Goal: Book appointment/travel/reservation

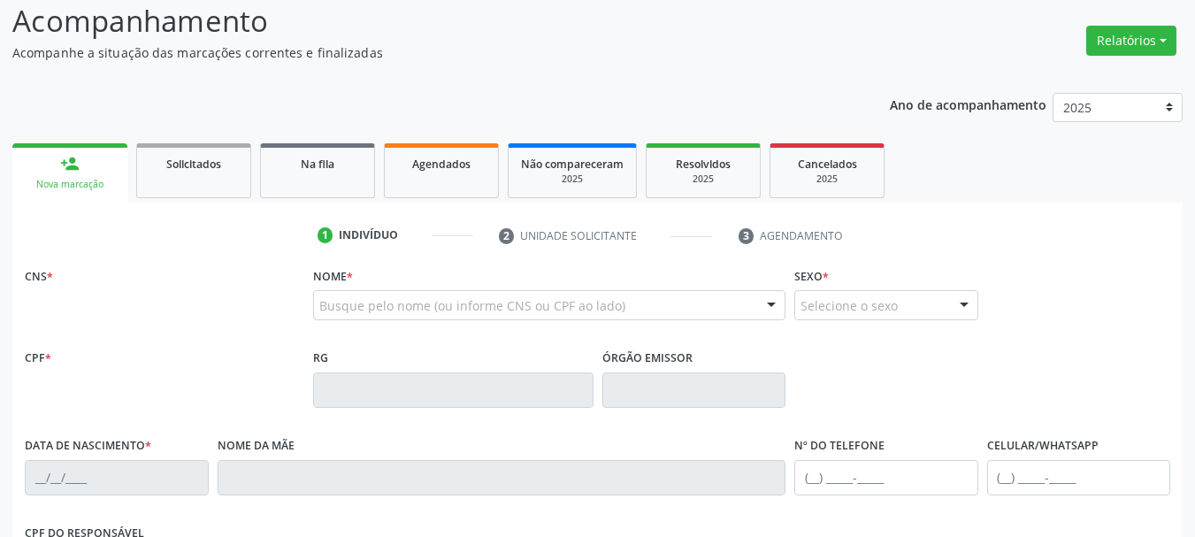
scroll to position [177, 0]
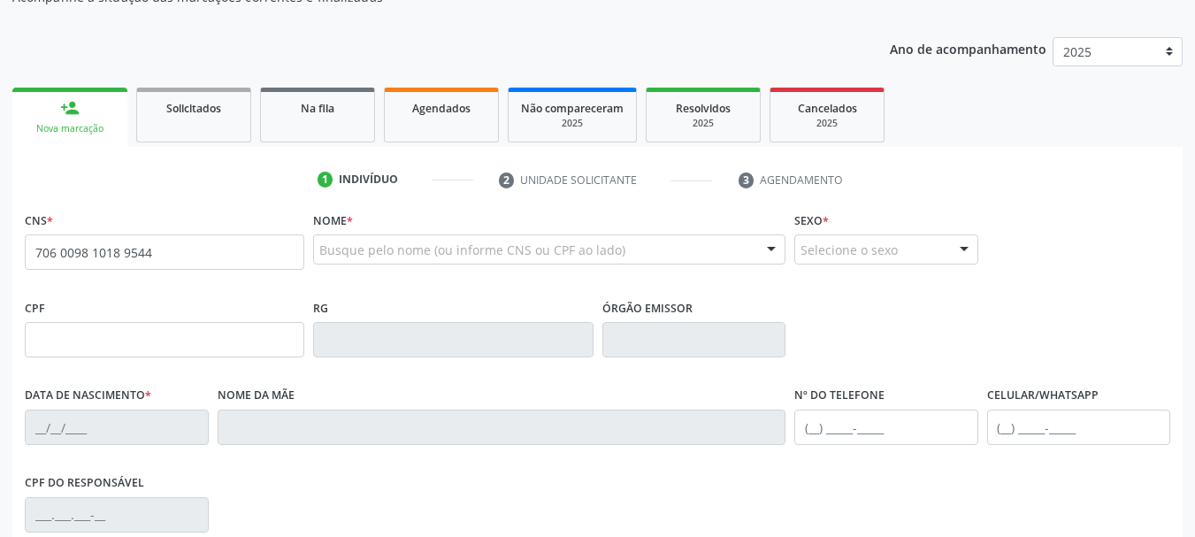
type input "706 0098 1018 9544"
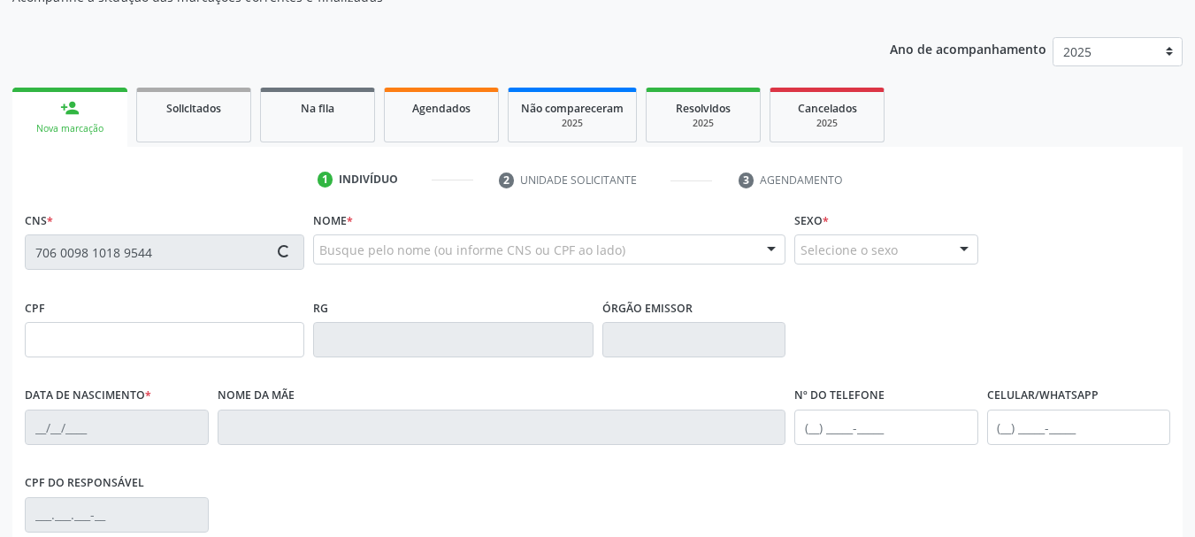
type input "[DATE]"
type input "[PERSON_NAME]"
type input "[PHONE_NUMBER]"
type input "2471"
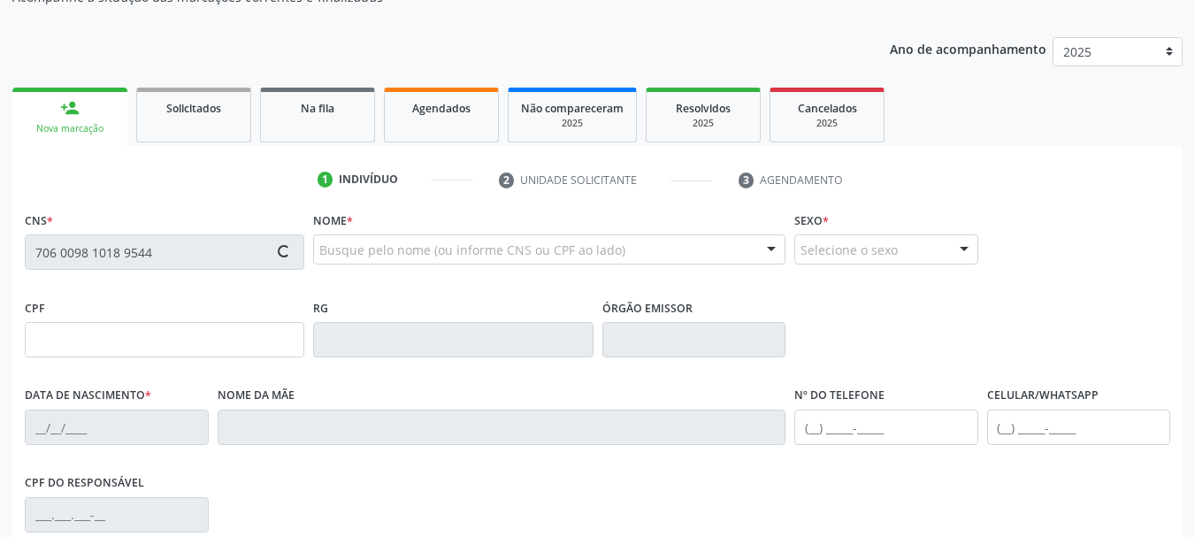
type input "436.643.208-08"
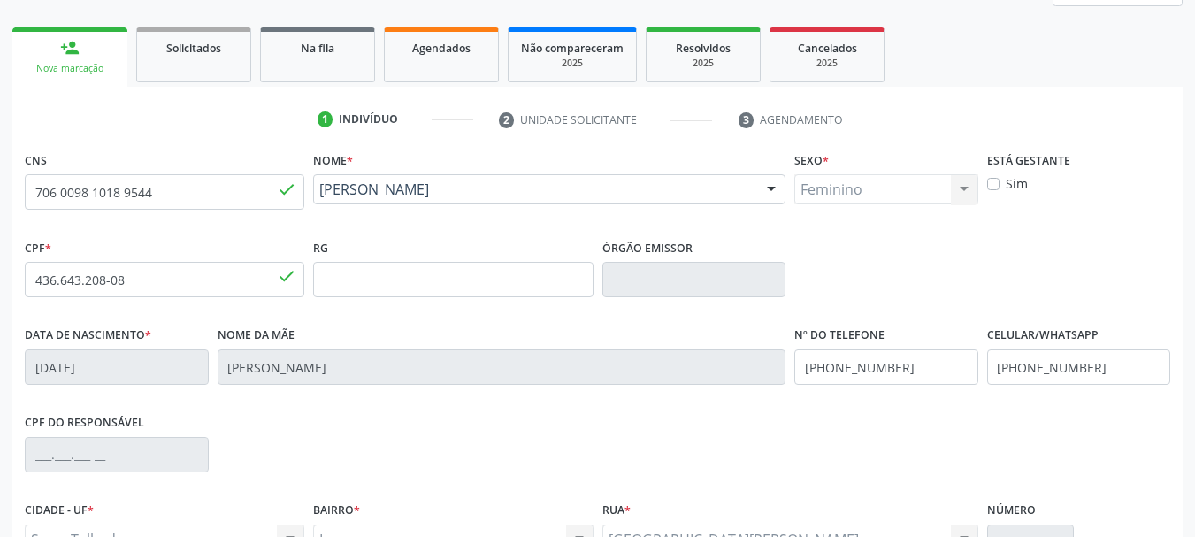
scroll to position [265, 0]
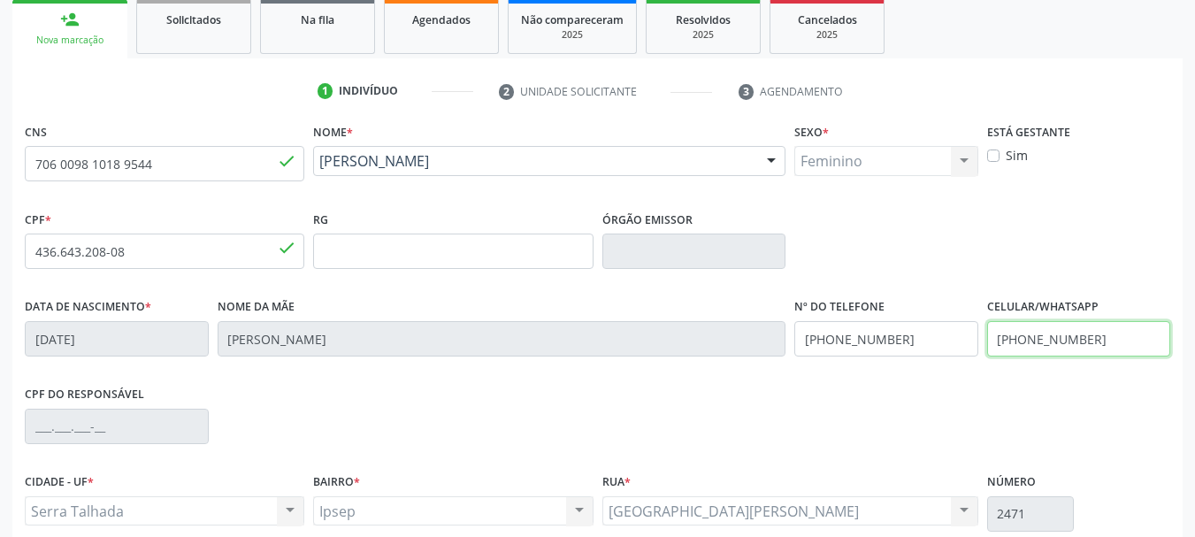
drag, startPoint x: 1143, startPoint y: 340, endPoint x: 692, endPoint y: 399, distance: 455.1
click at [696, 399] on div "CNS 706 0098 1018 9544 done Nome * [PERSON_NAME] [PERSON_NAME] CNS: 706 0098 10…" at bounding box center [598, 360] width 1146 height 483
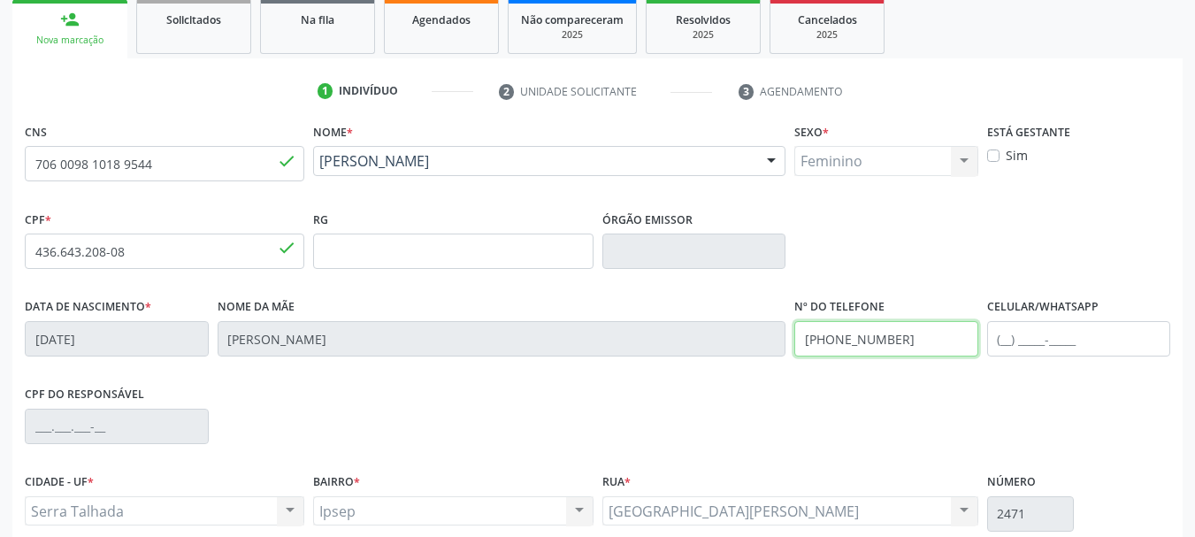
drag, startPoint x: 938, startPoint y: 353, endPoint x: 685, endPoint y: 384, distance: 255.0
click at [685, 384] on div "CNS 706 0098 1018 9544 done Nome * [PERSON_NAME] [PERSON_NAME] CNS: 706 0098 10…" at bounding box center [598, 360] width 1146 height 483
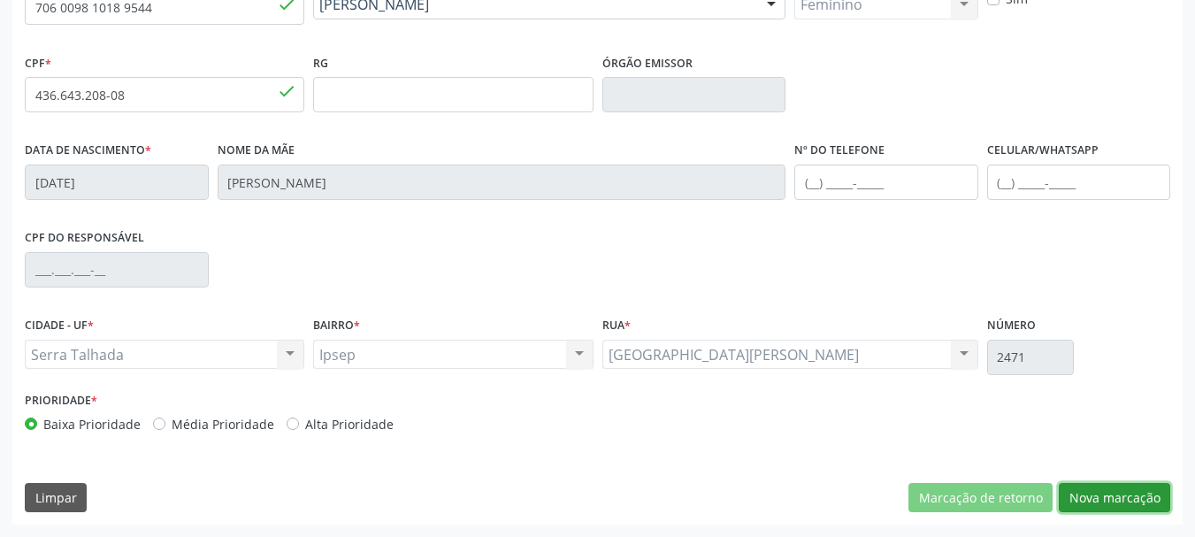
click at [1145, 489] on button "Nova marcação" at bounding box center [1114, 498] width 111 height 30
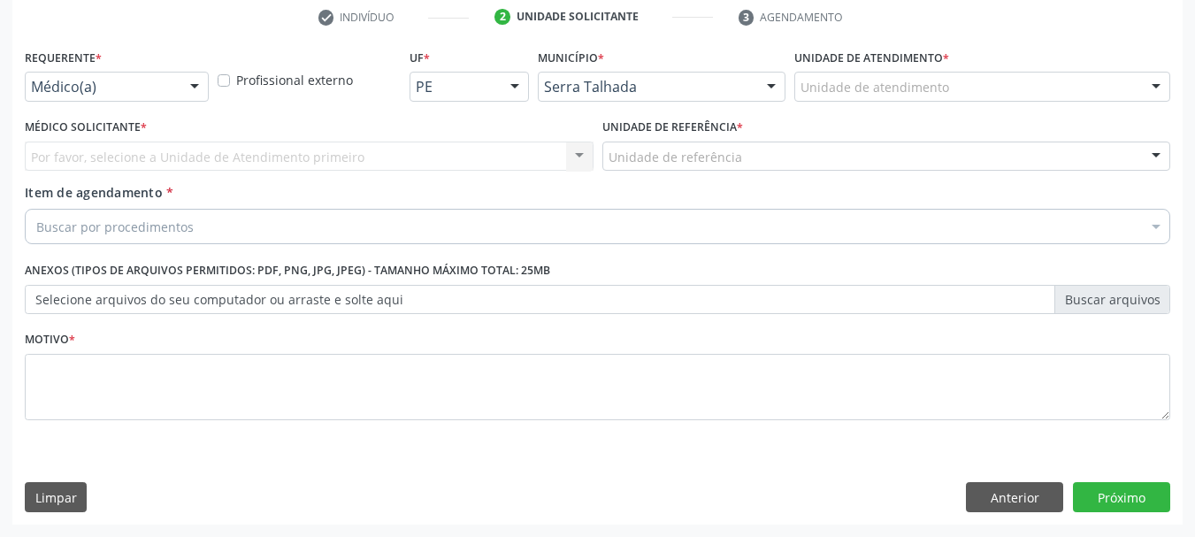
scroll to position [340, 0]
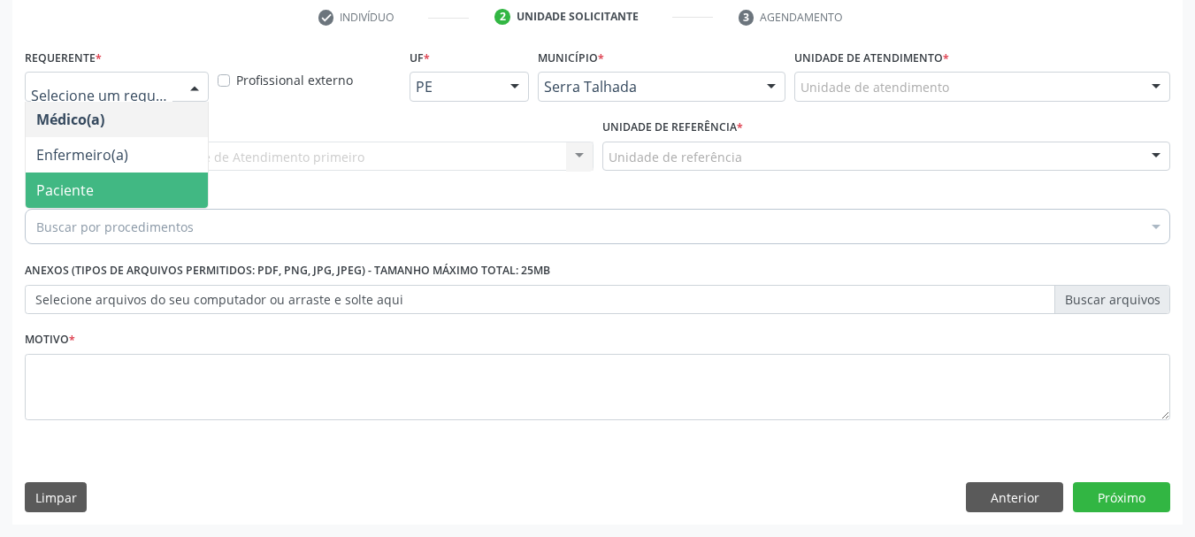
click at [86, 195] on span "Paciente" at bounding box center [65, 190] width 58 height 19
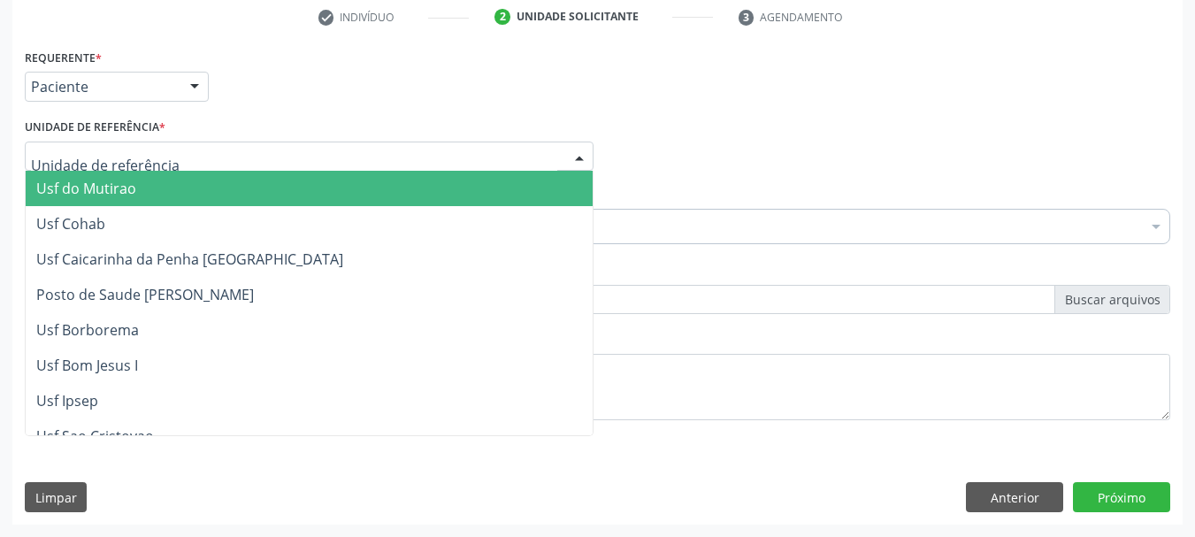
click at [82, 171] on div "Usf do Mutirao Usf Cohab Usf Caicarinha da Penha [GEOGRAPHIC_DATA] Posto de Sau…" at bounding box center [309, 157] width 569 height 30
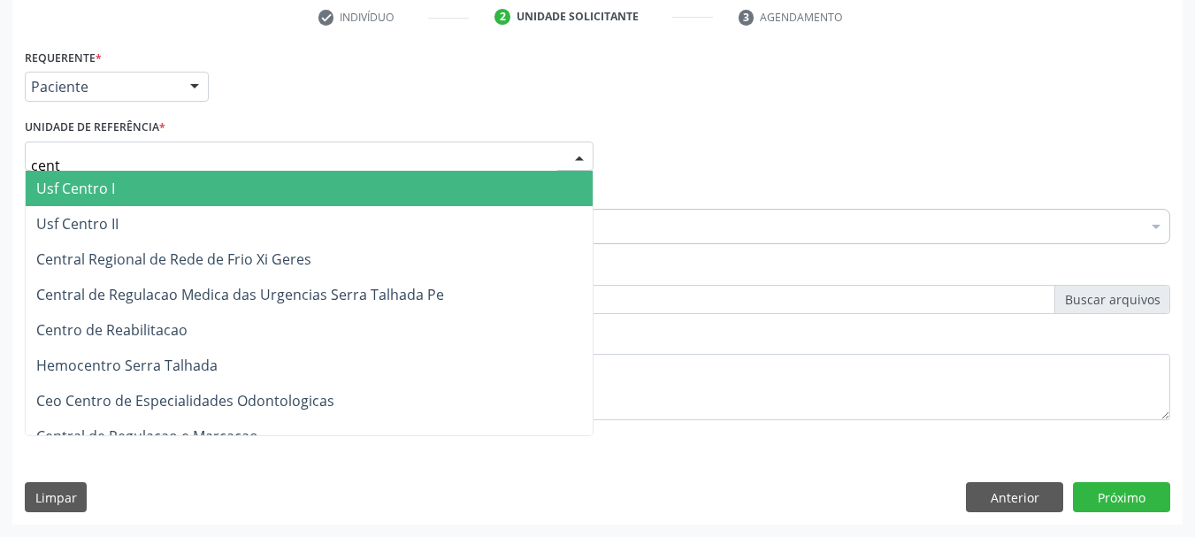
type input "centr"
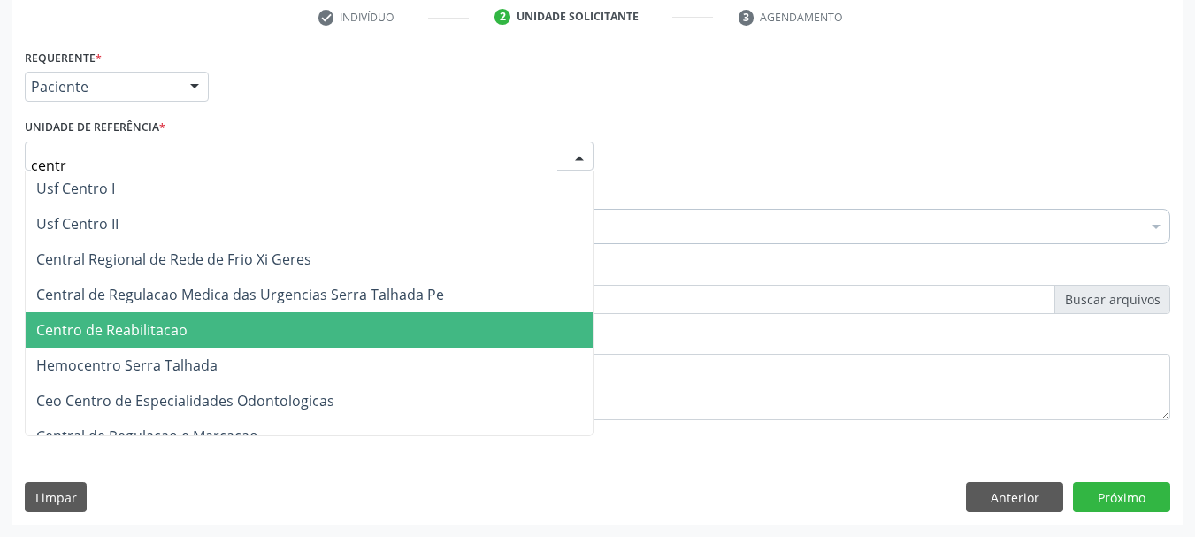
drag, startPoint x: 93, startPoint y: 325, endPoint x: 96, endPoint y: 313, distance: 12.0
click at [92, 325] on span "Centro de Reabilitacao" at bounding box center [111, 329] width 151 height 19
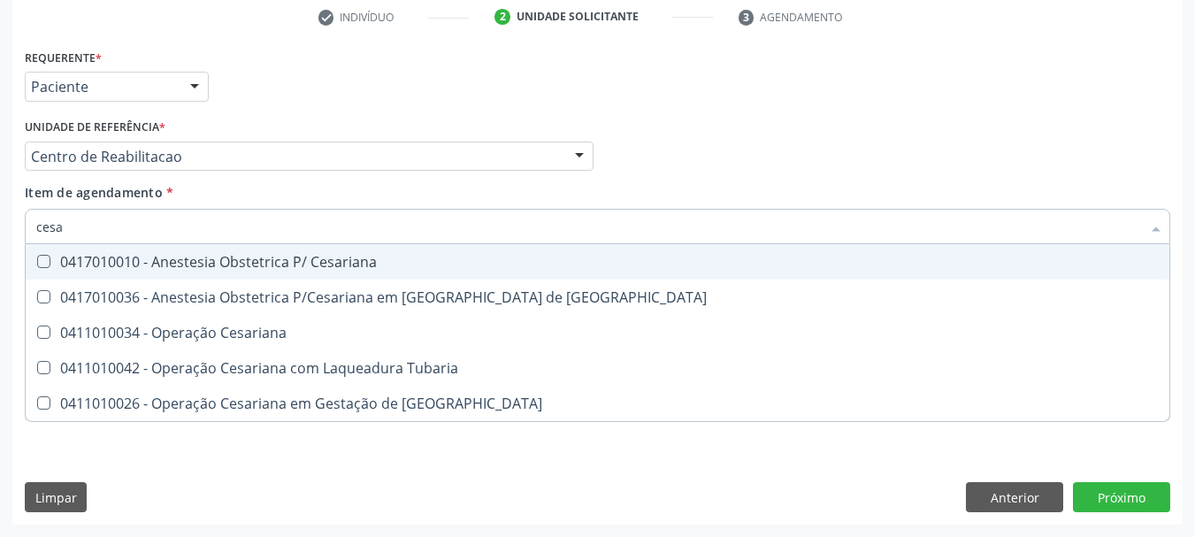
type input "cesar"
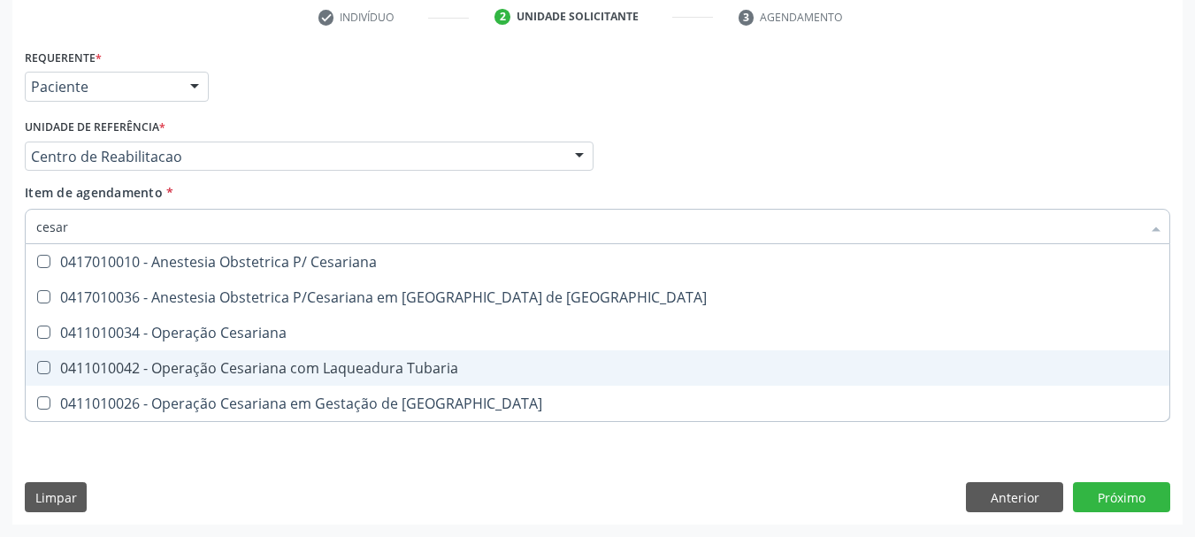
click at [213, 361] on div "0411010042 - Operação Cesariana com Laqueadura Tubaria" at bounding box center [597, 368] width 1123 height 14
checkbox Tubaria "true"
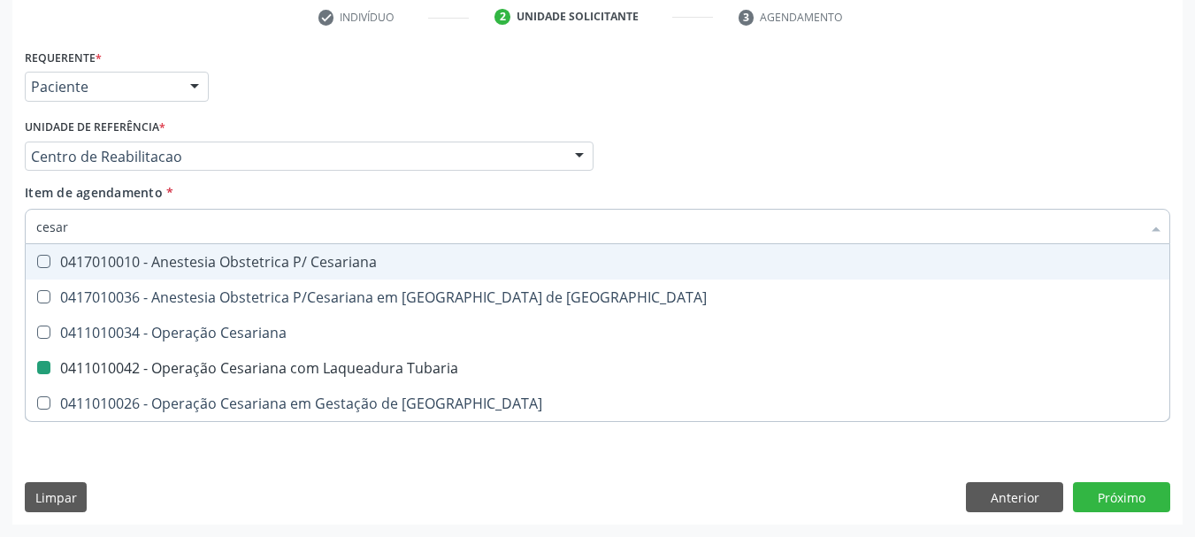
click at [984, 128] on div "Médico Solicitante Por favor, selecione a Unidade de Atendimento primeiro Nenhu…" at bounding box center [597, 148] width 1155 height 69
checkbox Risco "true"
checkbox Tubaria "false"
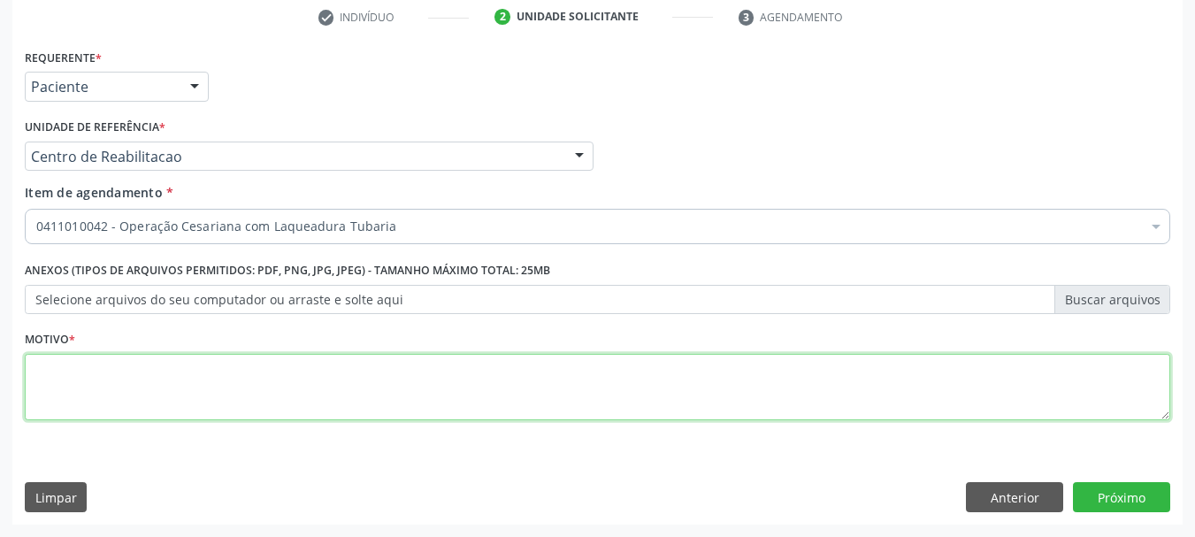
click at [282, 364] on textarea at bounding box center [598, 387] width 1146 height 67
type textarea "..."
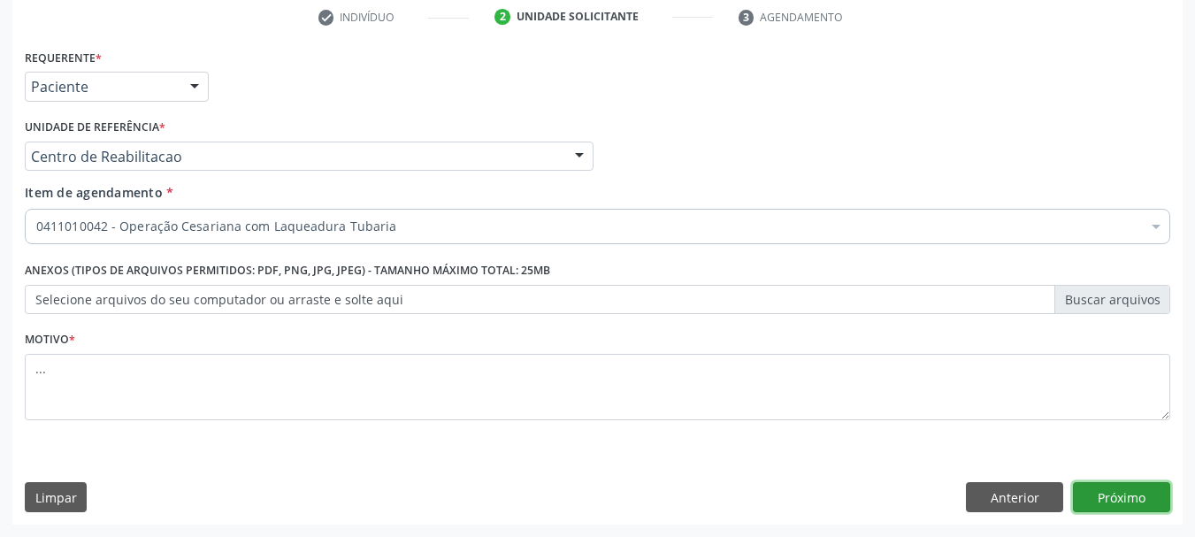
click at [1133, 507] on button "Próximo" at bounding box center [1121, 497] width 97 height 30
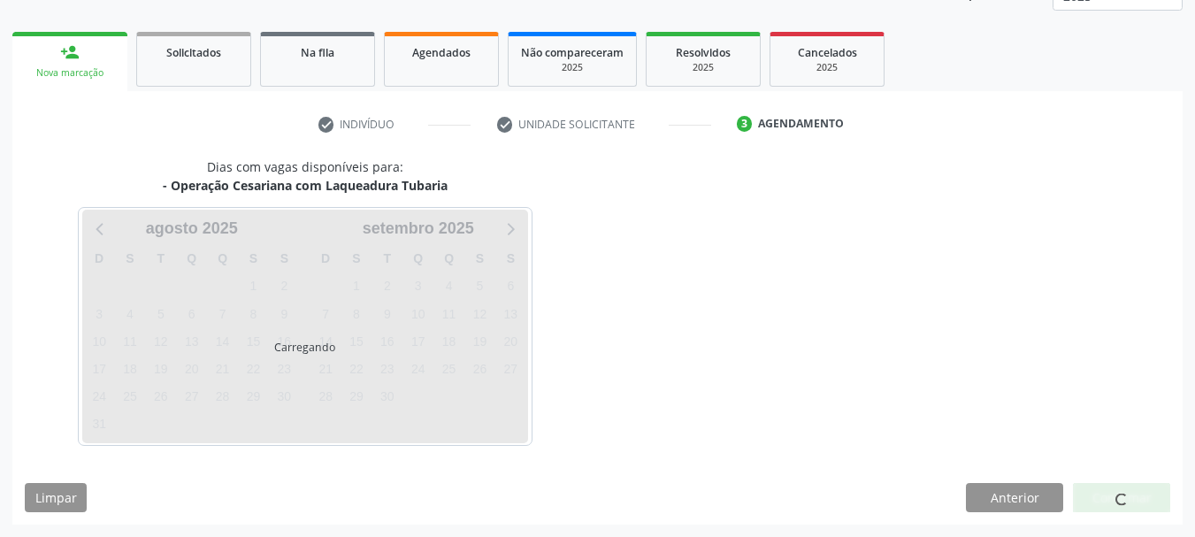
scroll to position [233, 0]
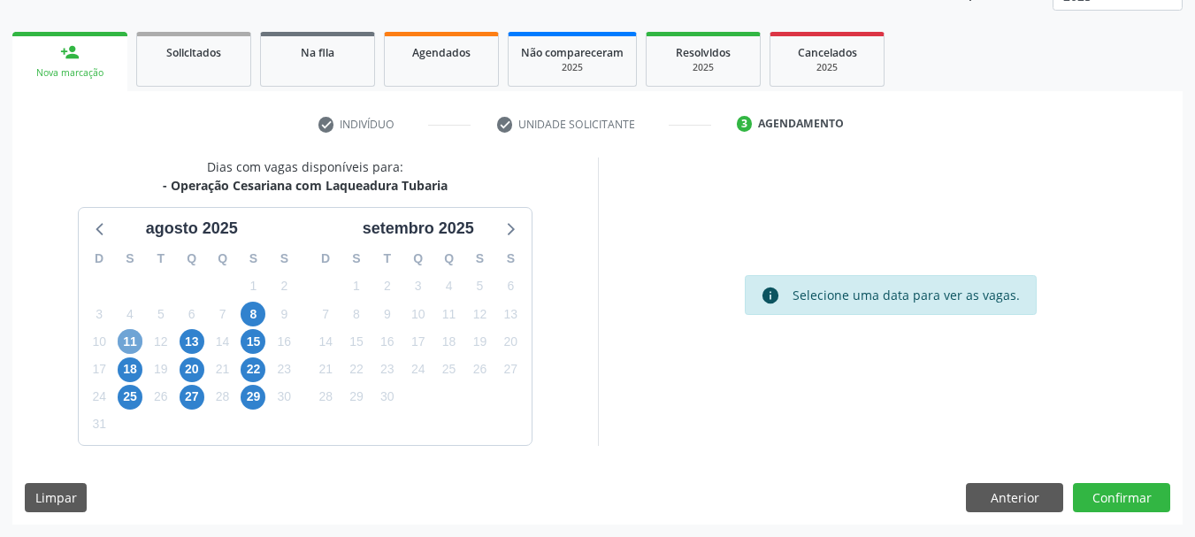
click at [125, 329] on span "11" at bounding box center [130, 341] width 25 height 25
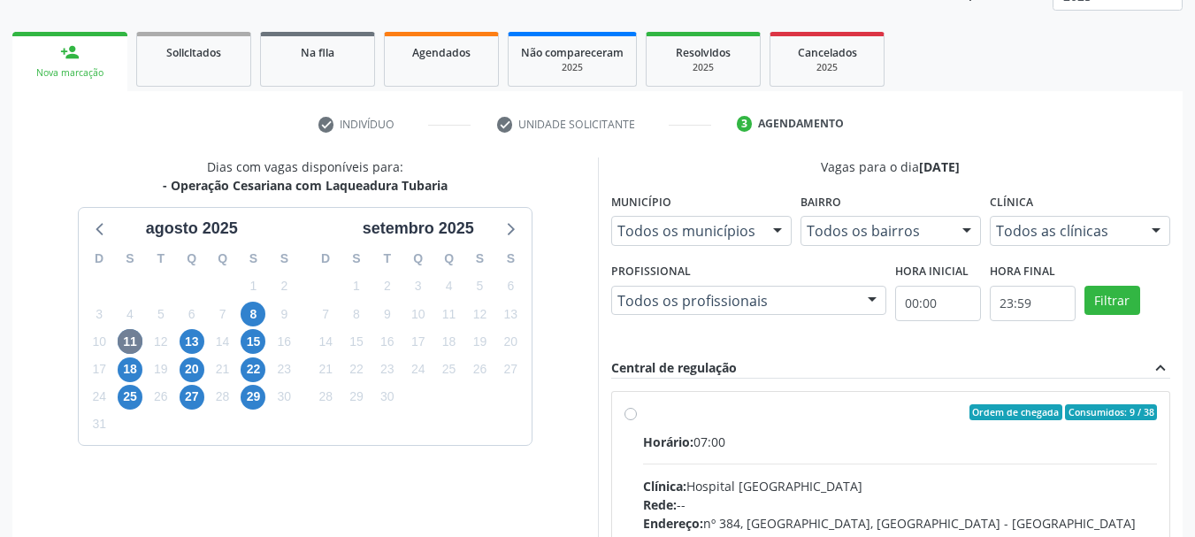
click at [643, 414] on label "Ordem de chegada Consumidos: 9 / 38 Horário: 07:00 Clínica: Hospital [GEOGRAPHI…" at bounding box center [900, 540] width 515 height 272
click at [630, 414] on input "Ordem de chegada Consumidos: 9 / 38 Horário: 07:00 Clínica: Hospital [GEOGRAPHI…" at bounding box center [631, 412] width 12 height 16
radio input "true"
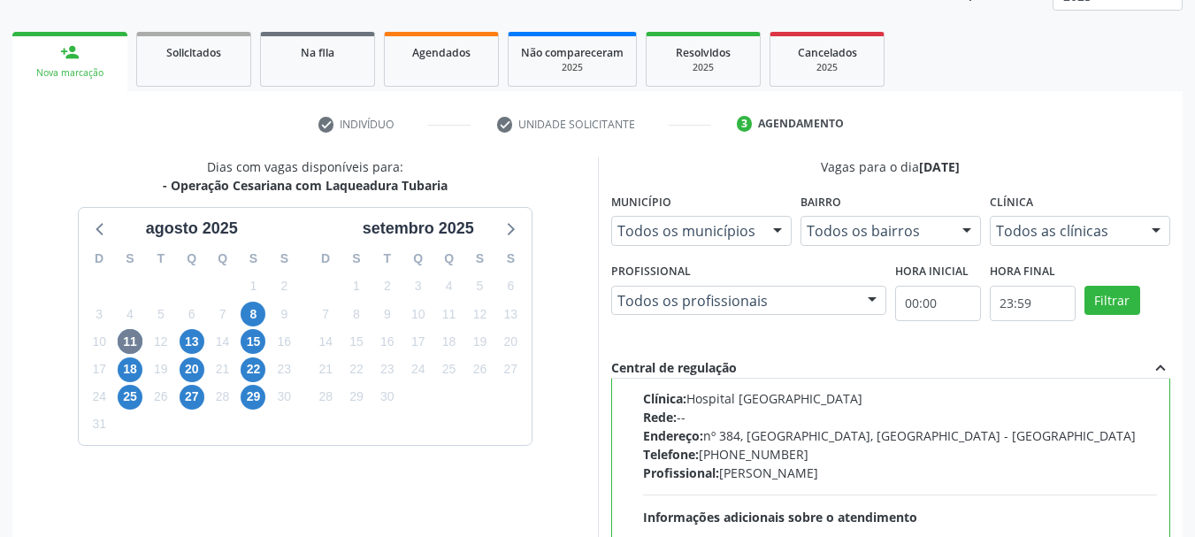
scroll to position [520, 0]
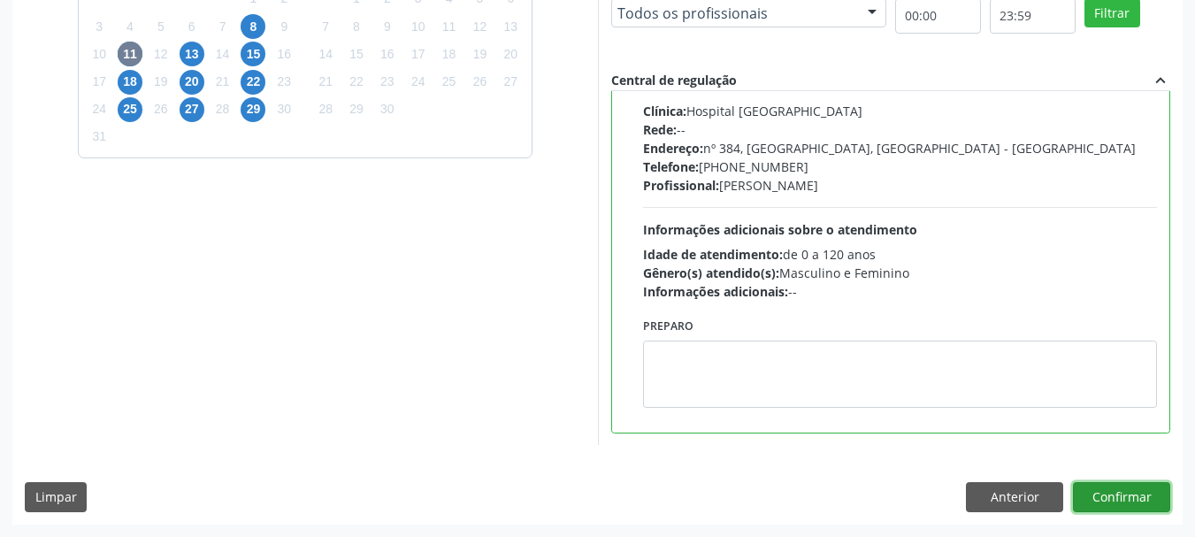
click at [1135, 497] on button "Confirmar" at bounding box center [1121, 497] width 97 height 30
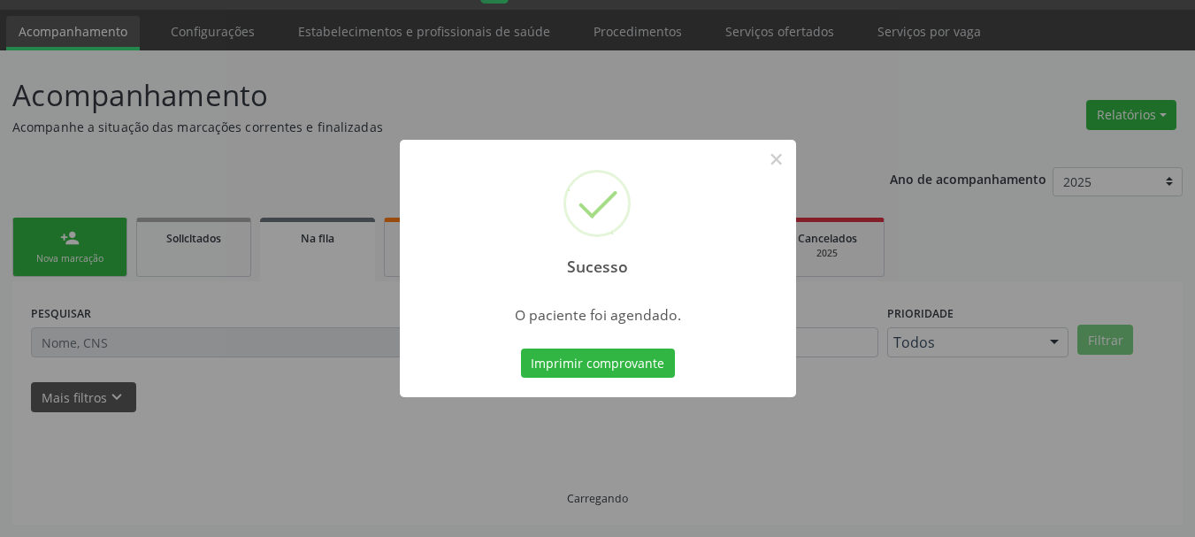
scroll to position [47, 0]
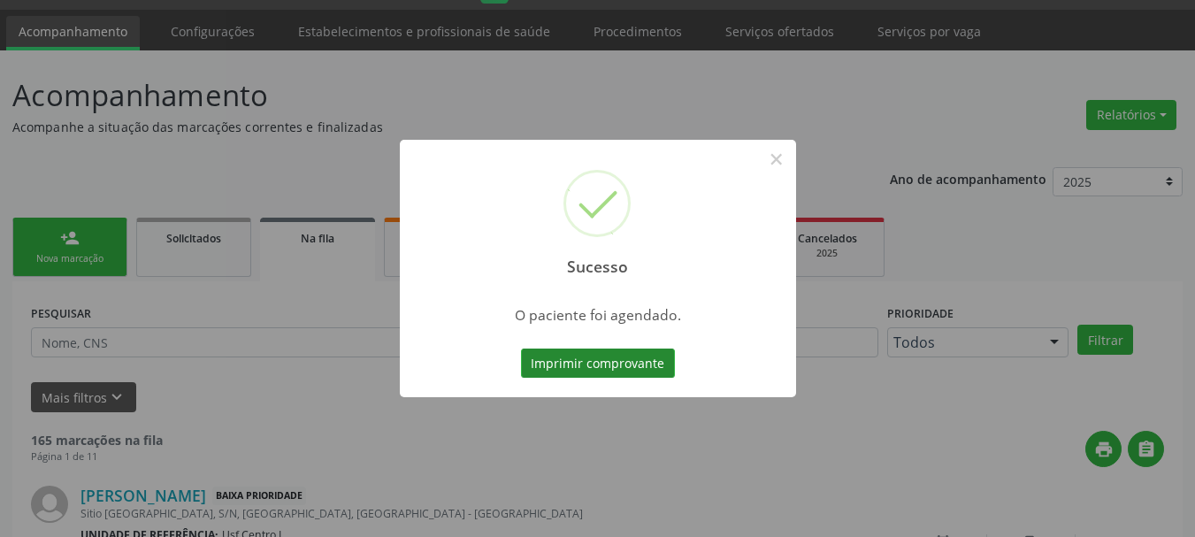
click at [575, 368] on button "Imprimir comprovante" at bounding box center [598, 364] width 154 height 30
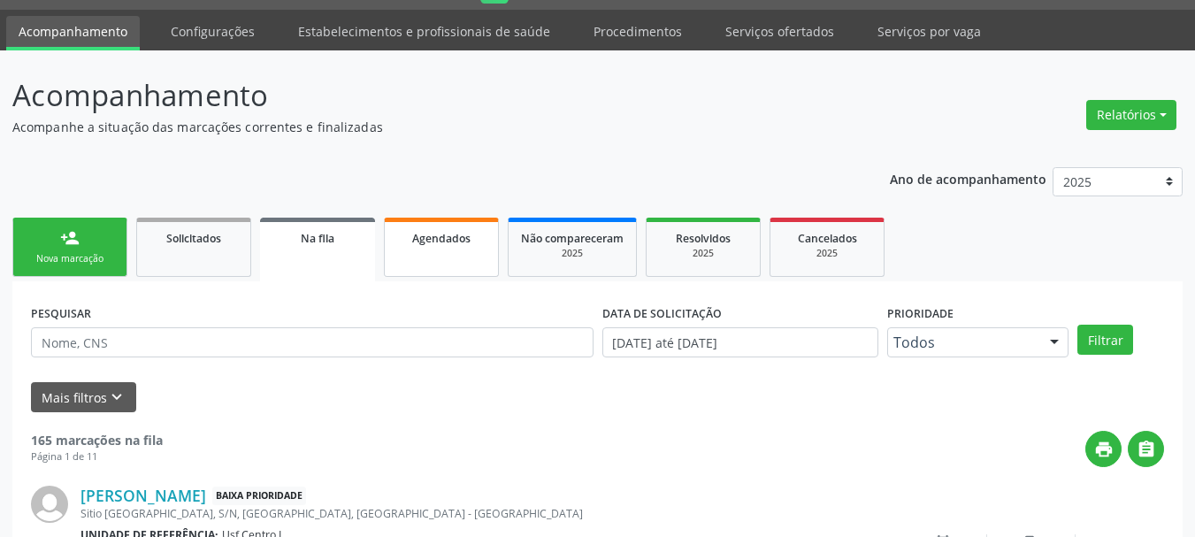
click at [434, 242] on span "Agendados" at bounding box center [441, 238] width 58 height 15
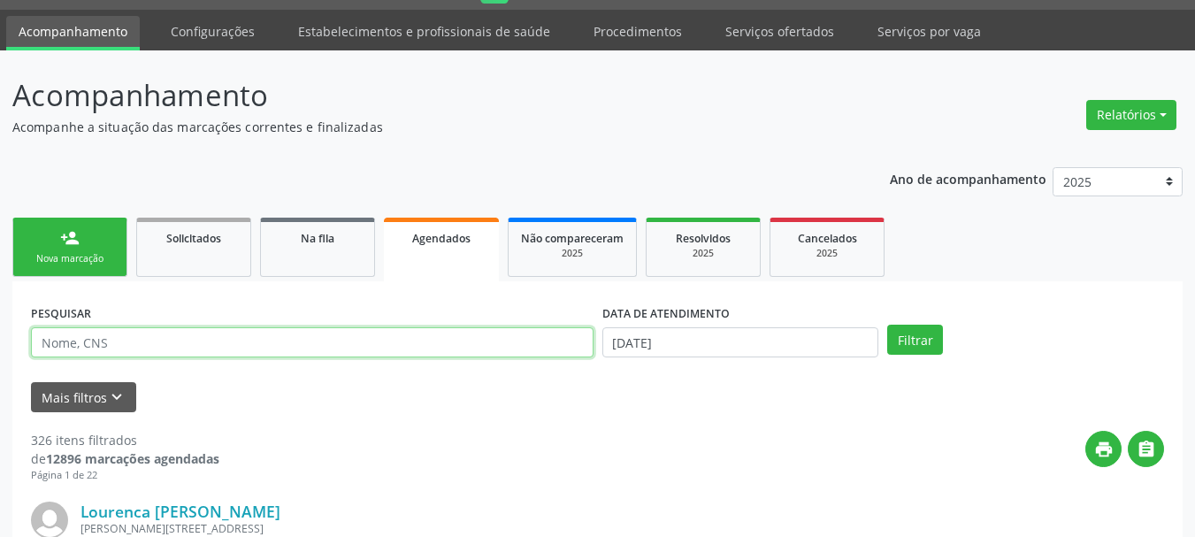
paste input "706 0098 1018 9544"
type input "706 0098 1018 9544"
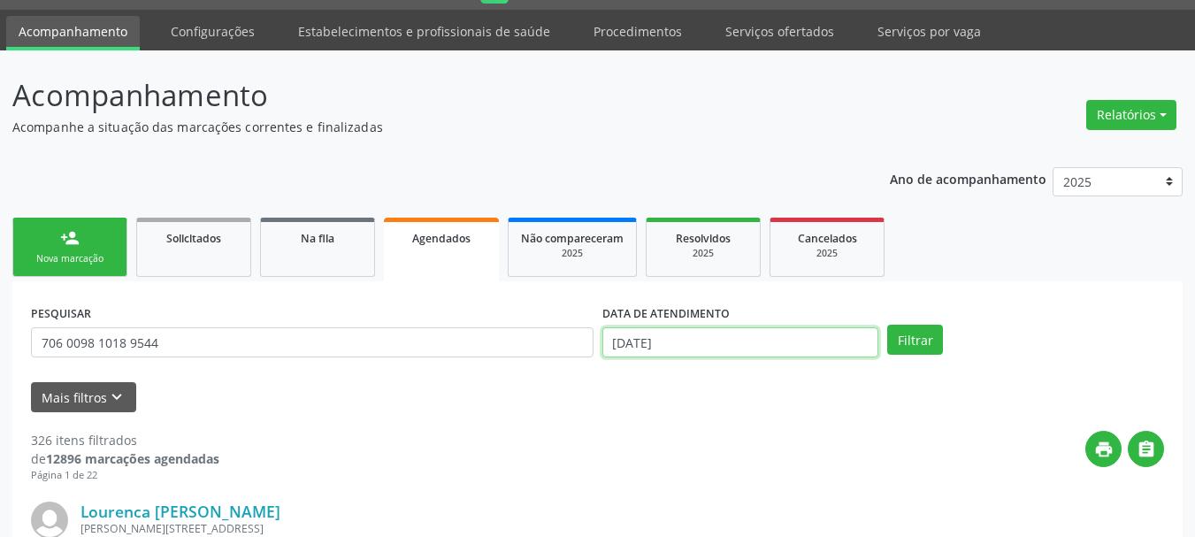
click at [620, 343] on input "[DATE]" at bounding box center [741, 342] width 277 height 30
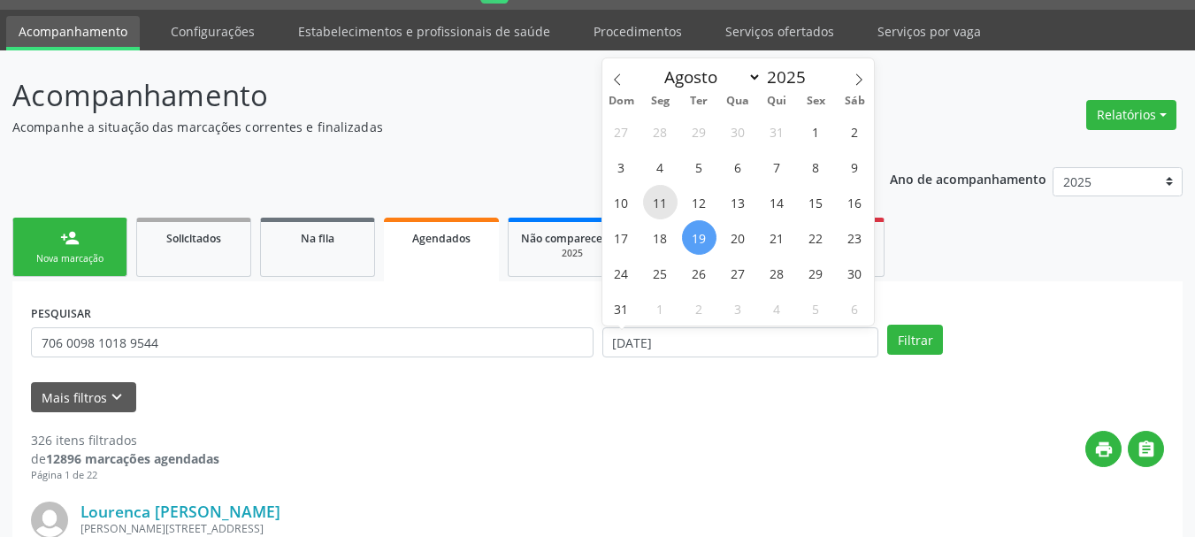
click at [662, 204] on span "11" at bounding box center [660, 202] width 35 height 35
type input "[DATE]"
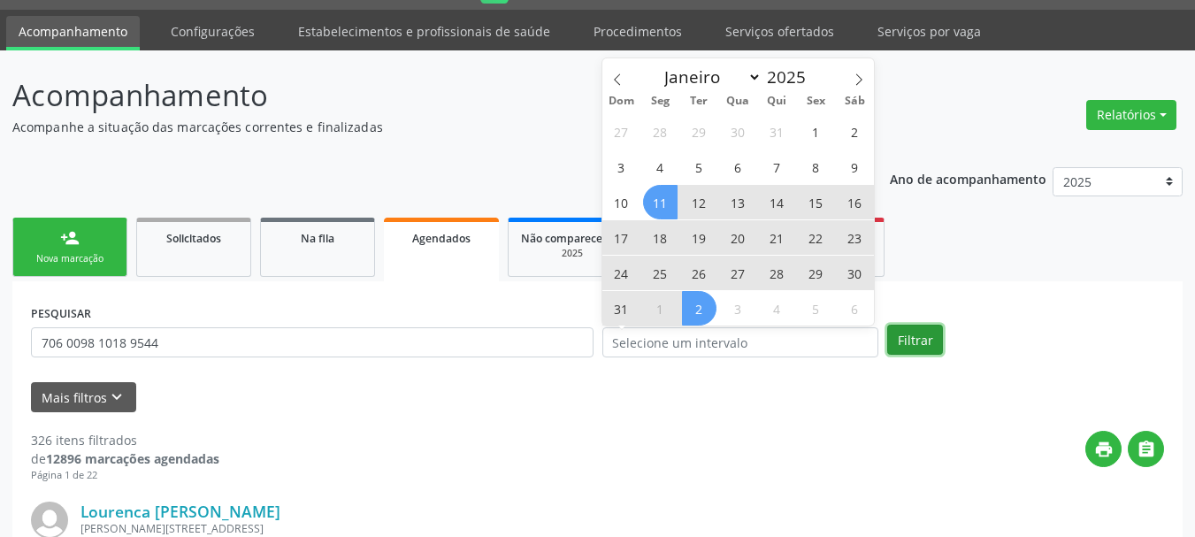
click at [918, 334] on button "Filtrar" at bounding box center [915, 340] width 56 height 30
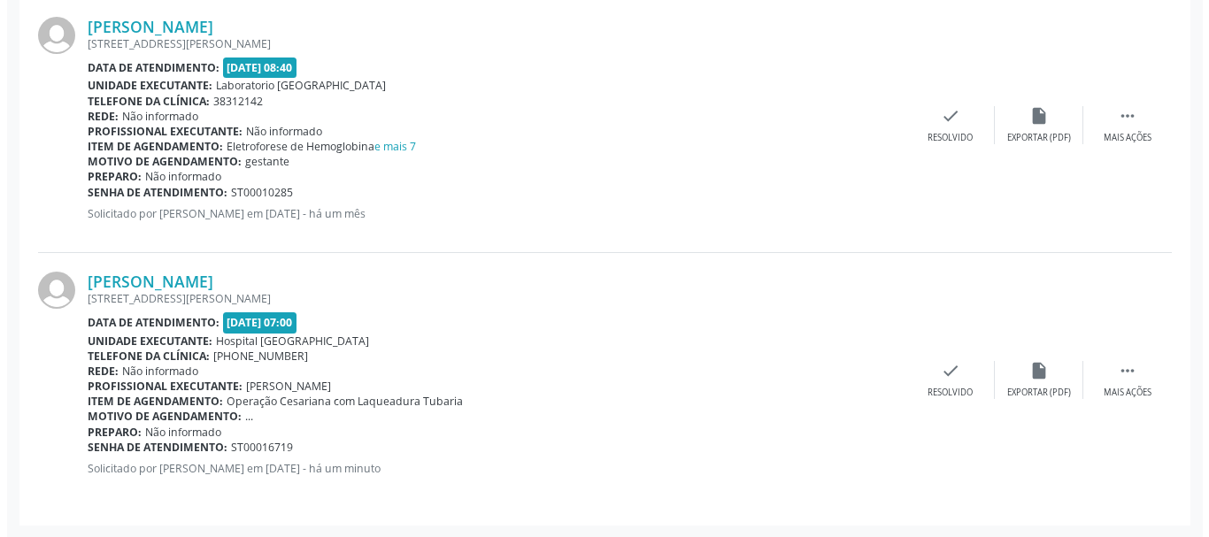
scroll to position [1043, 0]
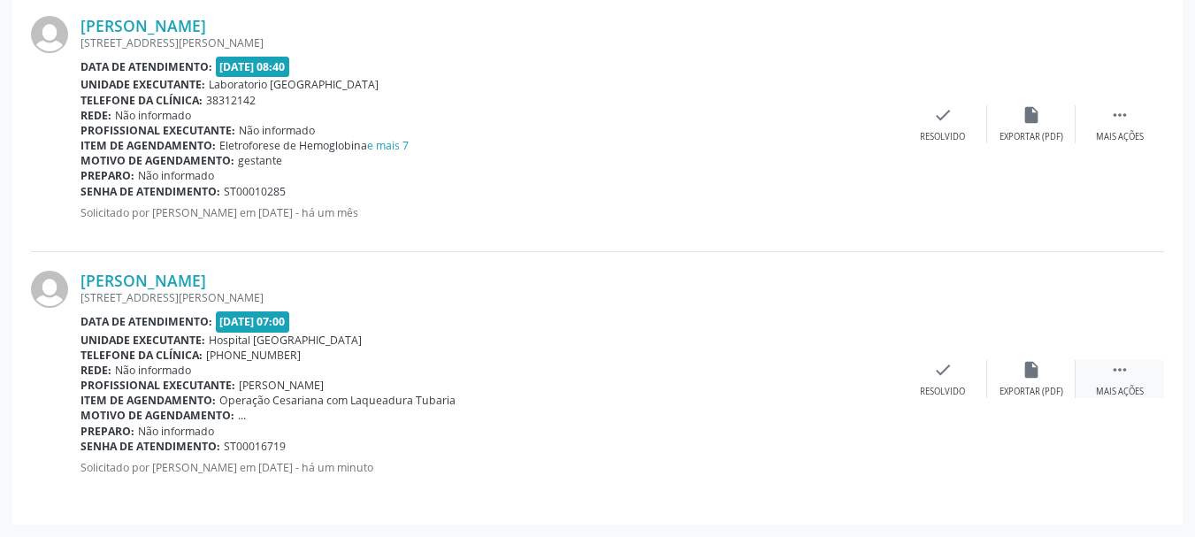
click at [1118, 367] on icon "" at bounding box center [1119, 369] width 19 height 19
click at [862, 388] on div "Cancelar" at bounding box center [855, 392] width 42 height 12
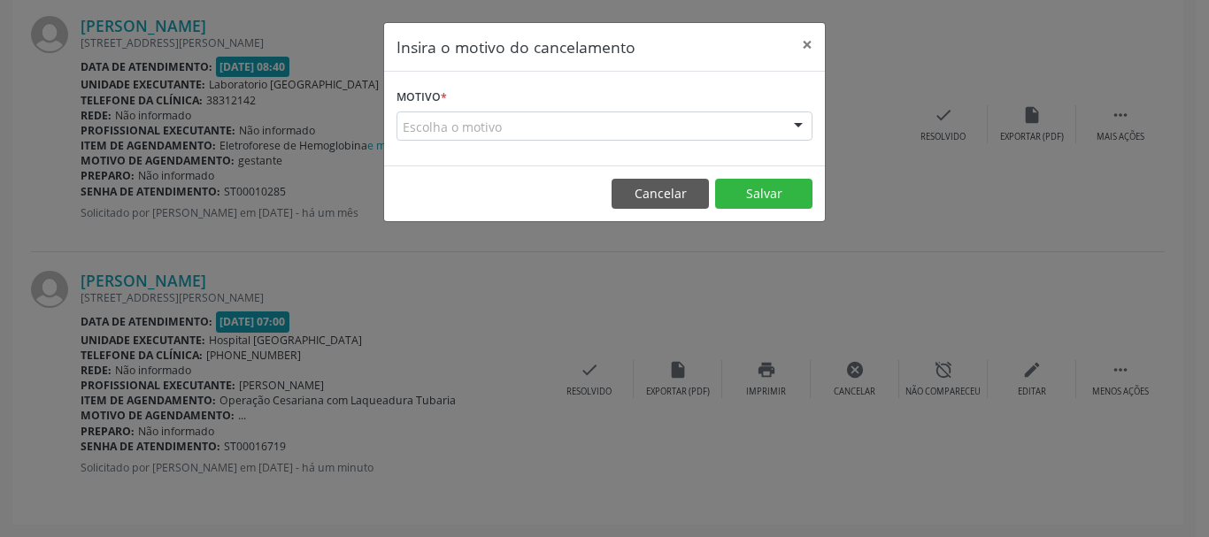
click at [546, 127] on div "Escolha o motivo" at bounding box center [604, 126] width 416 height 30
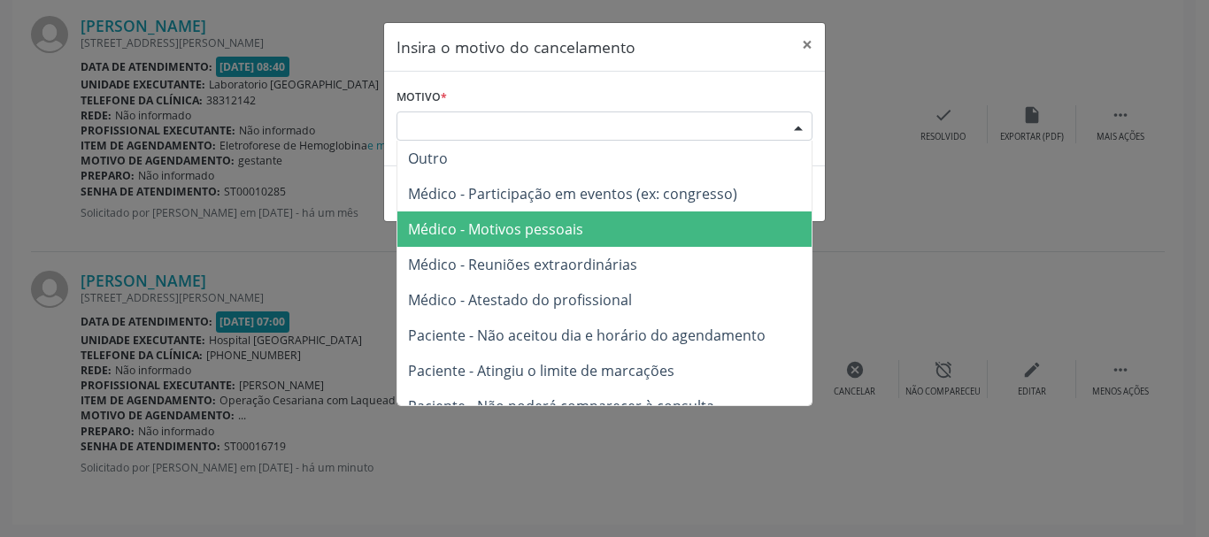
click at [534, 228] on span "Médico - Motivos pessoais" at bounding box center [495, 228] width 175 height 19
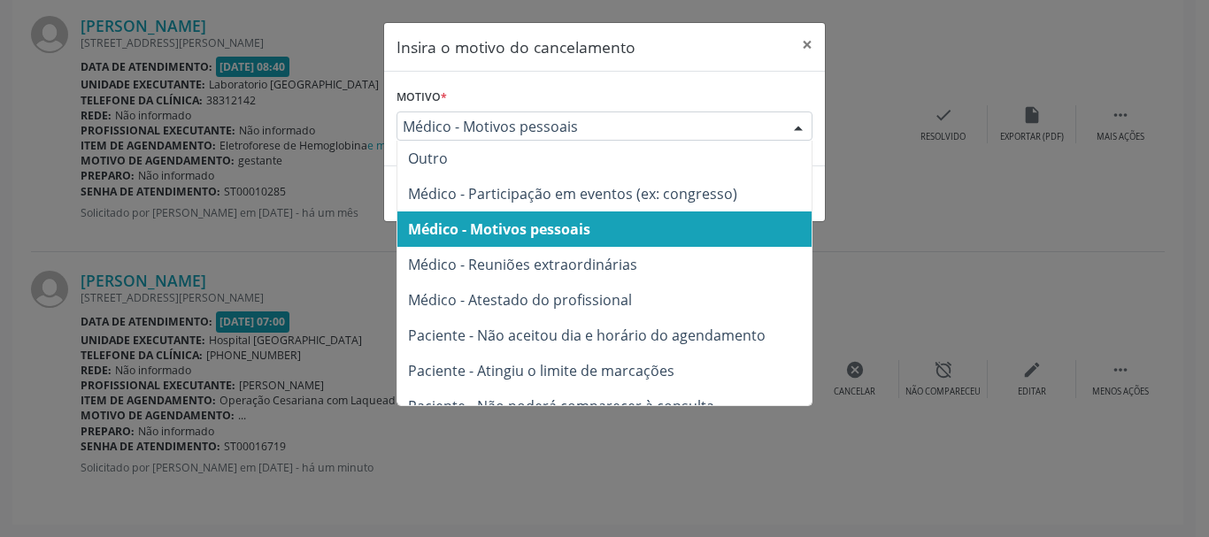
drag, startPoint x: 579, startPoint y: 115, endPoint x: 569, endPoint y: 134, distance: 21.8
click at [579, 119] on div "Médico - Motivos pessoais" at bounding box center [604, 126] width 416 height 30
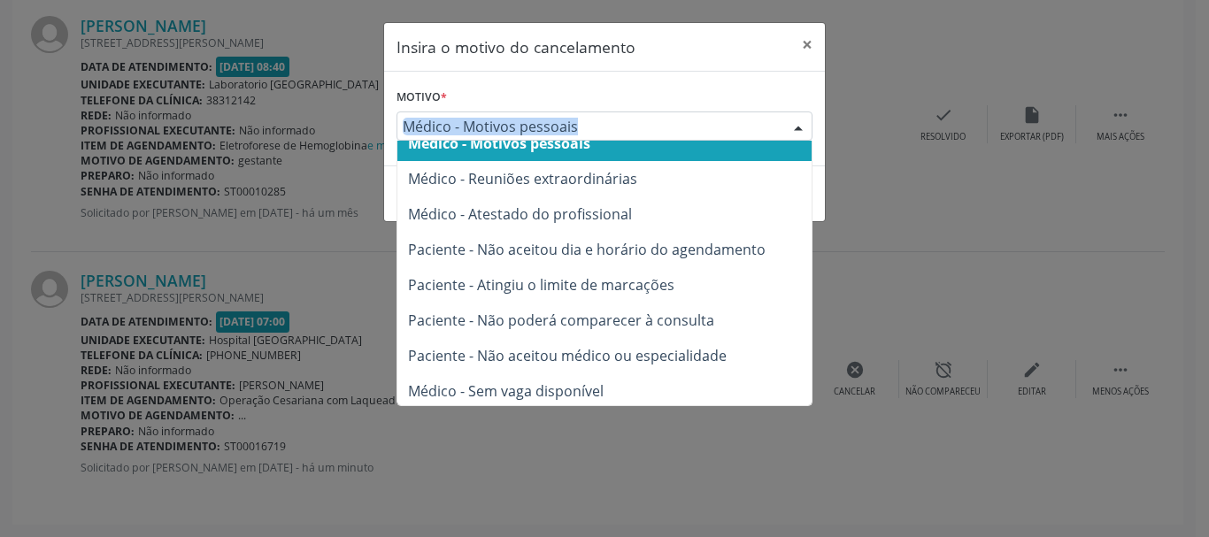
scroll to position [89, 0]
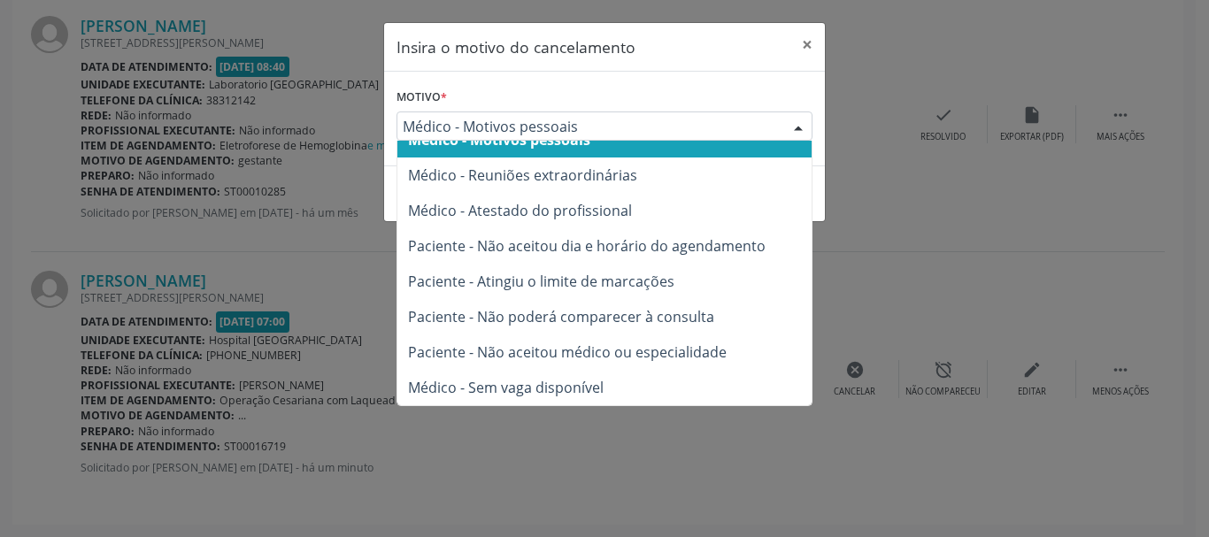
click at [895, 63] on div "Insira o motivo do cancelamento × Motivo * Médico - Motivos pessoais Outro Médi…" at bounding box center [604, 268] width 1209 height 537
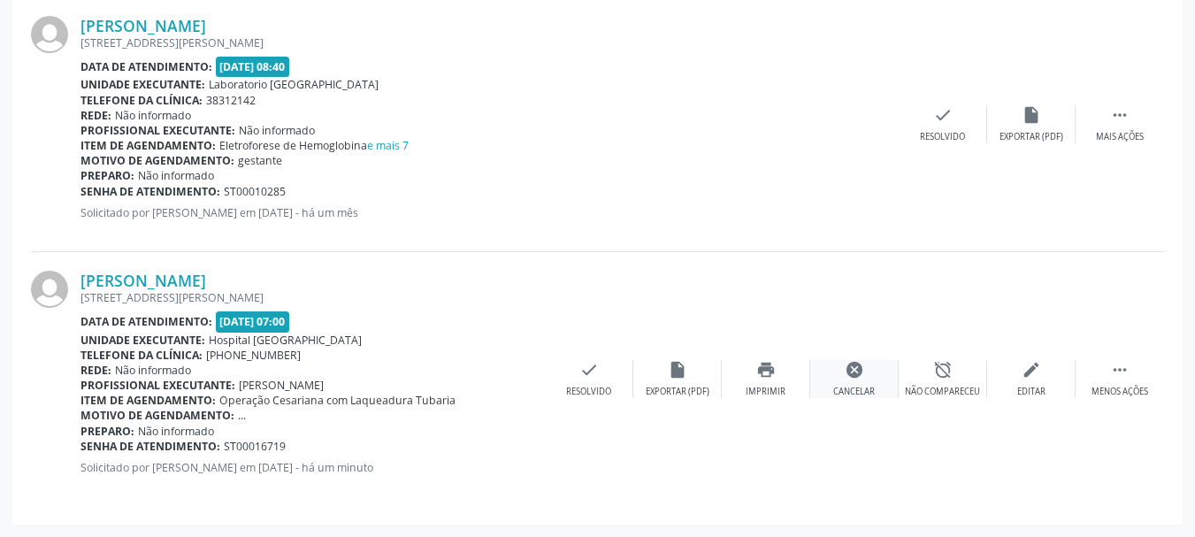
click at [868, 380] on div "cancel Cancelar" at bounding box center [855, 379] width 88 height 38
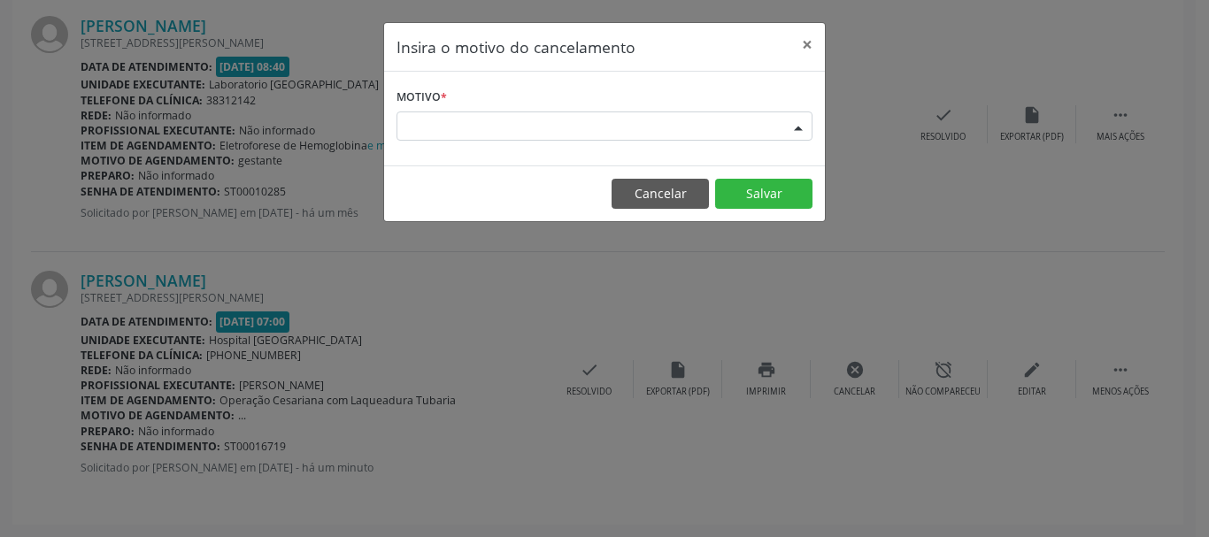
click at [572, 132] on div "Escolha o motivo" at bounding box center [604, 126] width 416 height 30
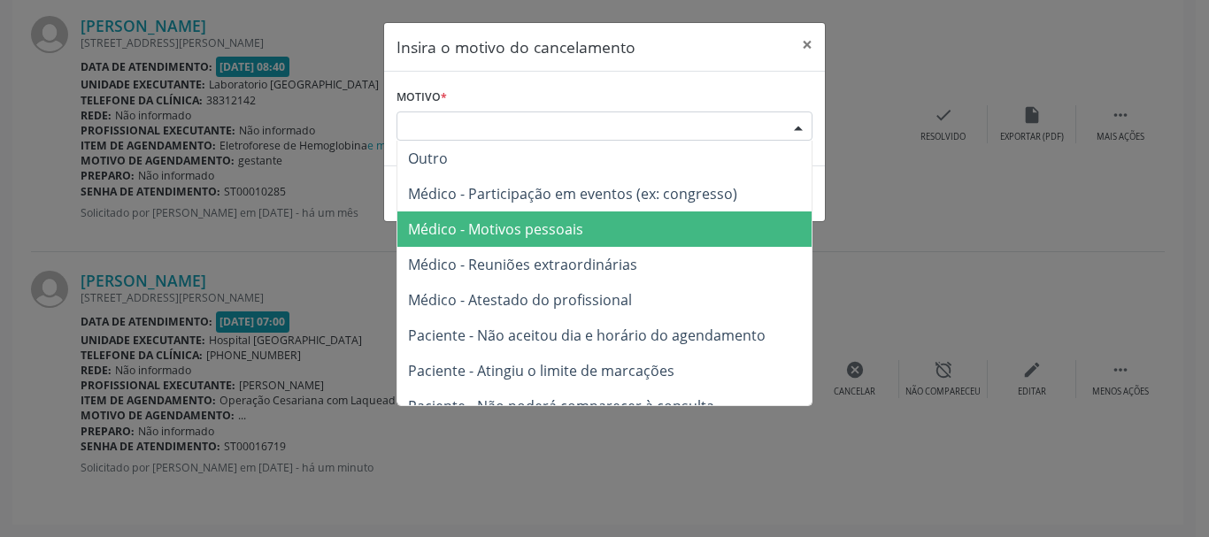
click at [553, 237] on span "Médico - Motivos pessoais" at bounding box center [495, 228] width 175 height 19
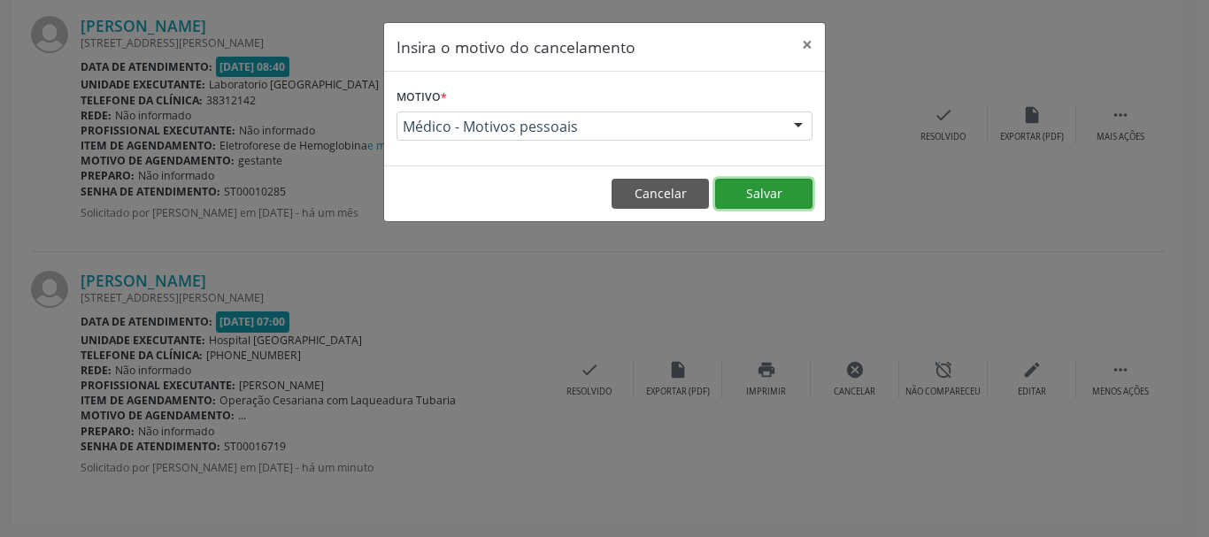
click at [768, 187] on button "Salvar" at bounding box center [763, 194] width 97 height 30
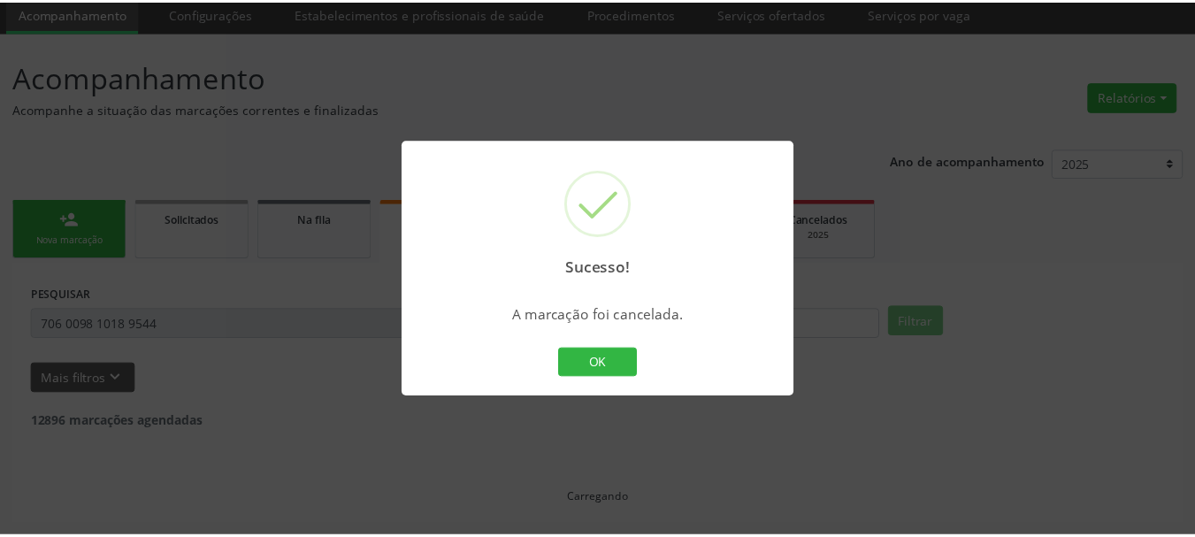
scroll to position [65, 0]
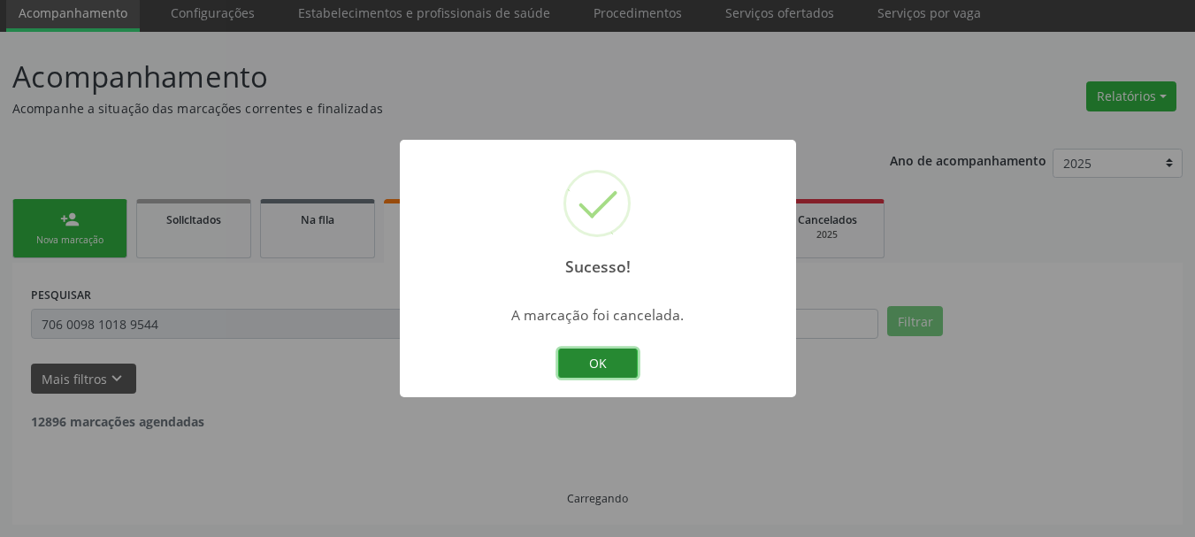
click at [626, 365] on button "OK" at bounding box center [598, 364] width 80 height 30
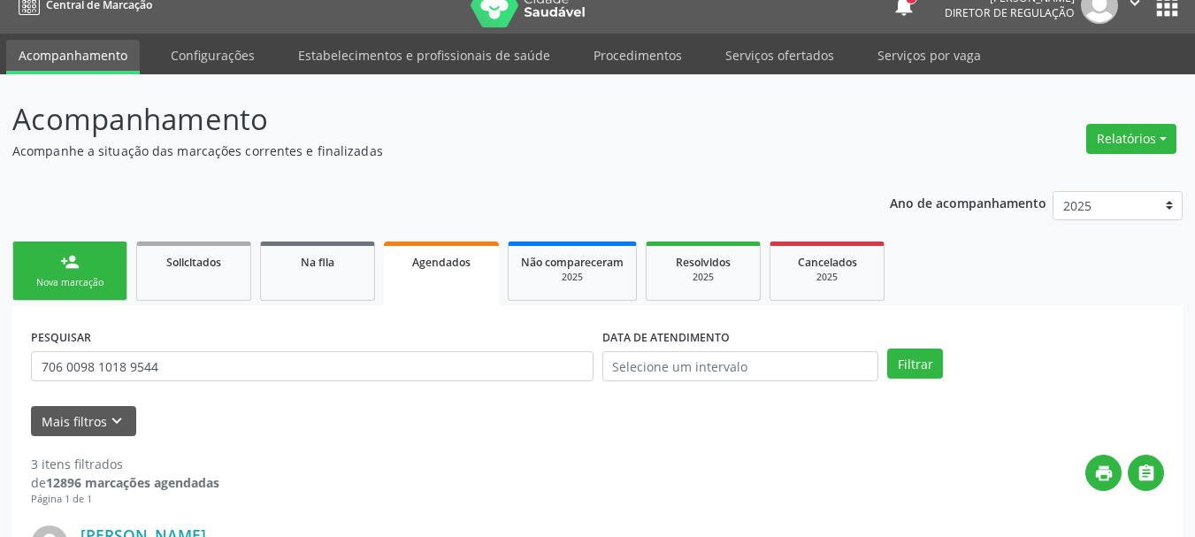
scroll to position [0, 0]
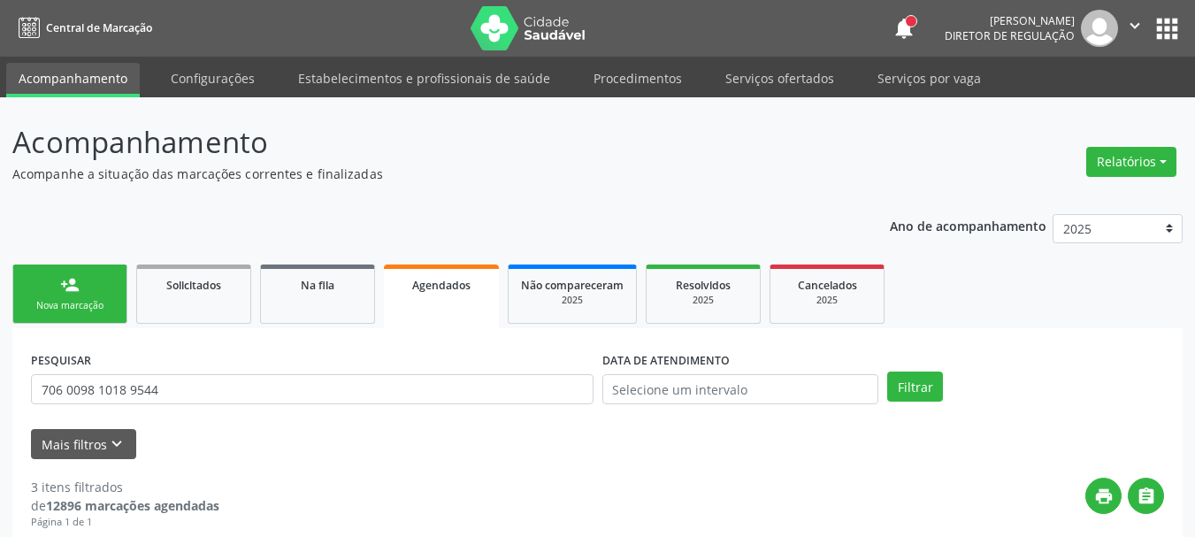
click at [1156, 23] on button "apps" at bounding box center [1167, 28] width 31 height 31
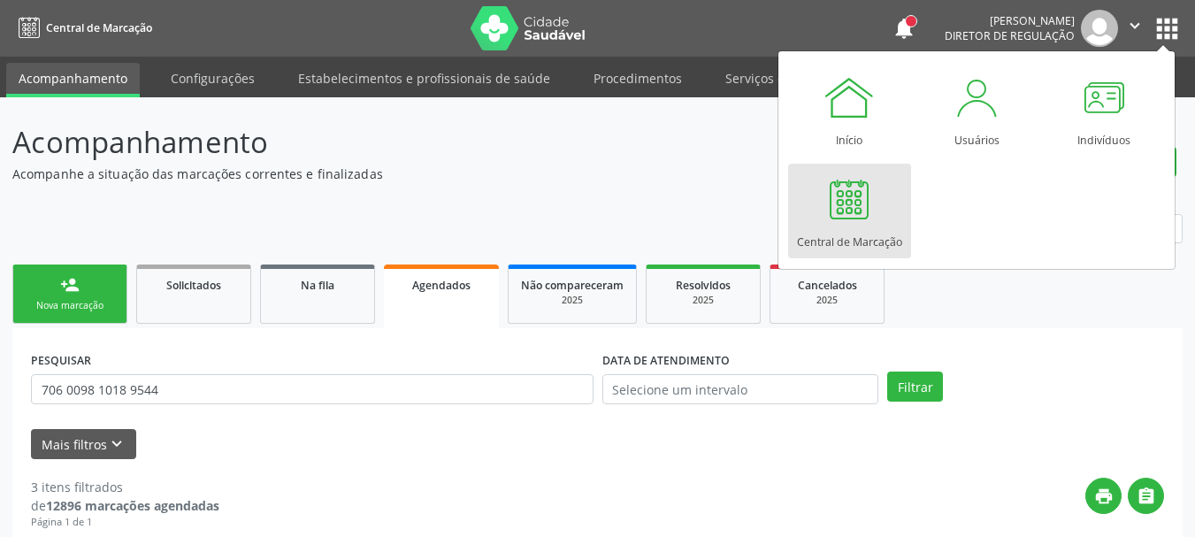
click at [849, 205] on div at bounding box center [849, 199] width 53 height 53
